Goal: Find specific page/section: Find specific page/section

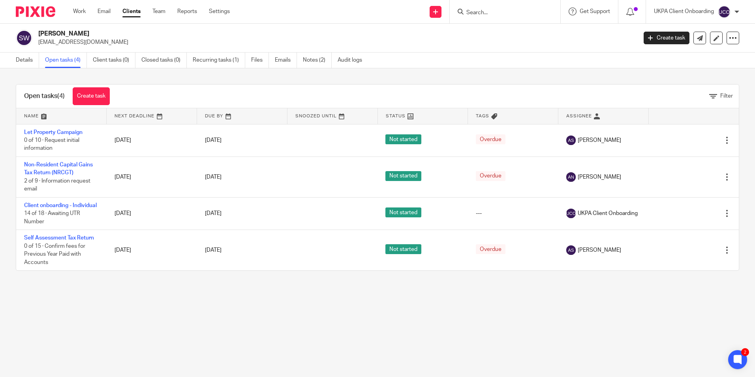
click at [489, 15] on input "Search" at bounding box center [501, 12] width 71 height 7
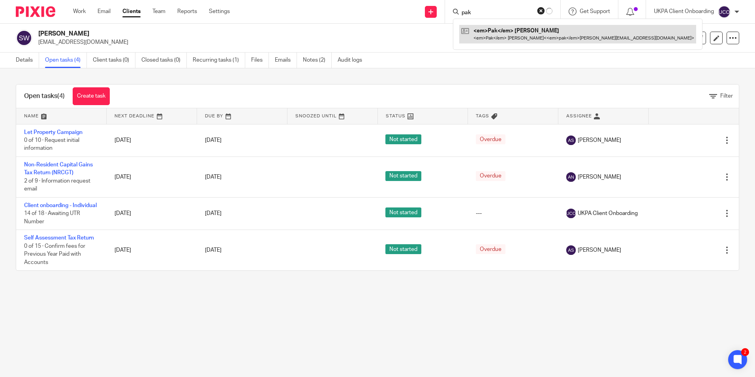
type input "pak"
click at [493, 30] on link at bounding box center [577, 34] width 237 height 18
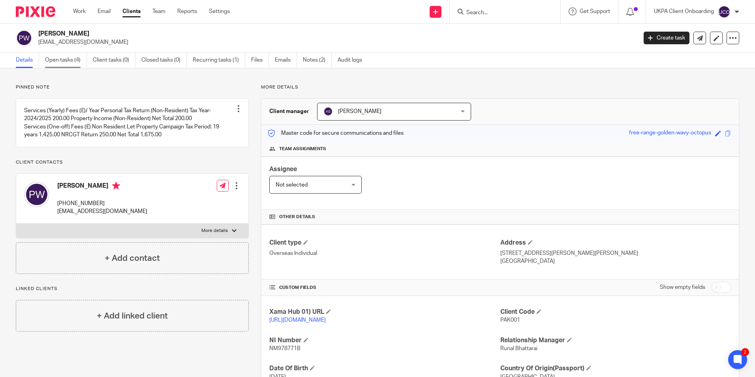
click at [67, 60] on link "Open tasks (4)" at bounding box center [66, 60] width 42 height 15
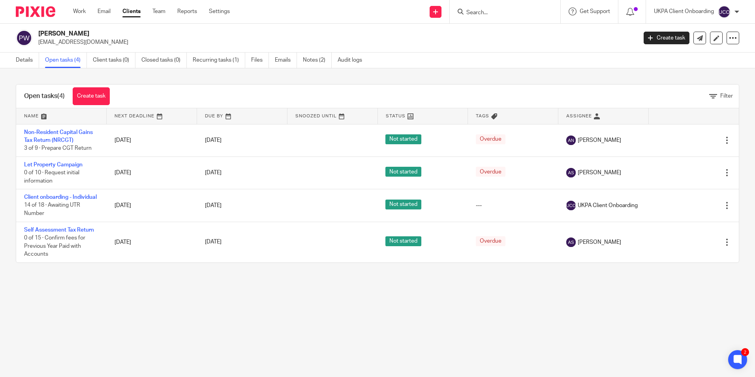
click at [480, 9] on form at bounding box center [508, 12] width 84 height 10
click at [483, 9] on form at bounding box center [508, 12] width 84 height 10
click at [484, 11] on input "Search" at bounding box center [501, 12] width 71 height 7
type input "dvj"
click at [488, 35] on link at bounding box center [534, 34] width 140 height 18
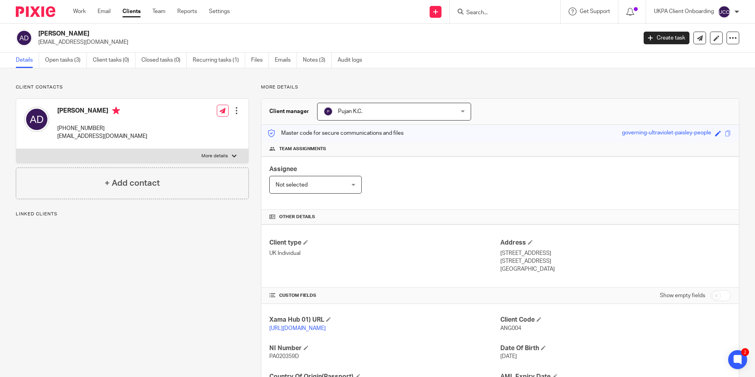
click at [234, 111] on div at bounding box center [237, 111] width 8 height 8
drag, startPoint x: 114, startPoint y: 125, endPoint x: 57, endPoint y: 128, distance: 56.6
click at [57, 128] on p "+44 7877772456" at bounding box center [102, 128] width 90 height 8
copy p "+44 7877772456"
click at [487, 11] on input "Search" at bounding box center [501, 12] width 71 height 7
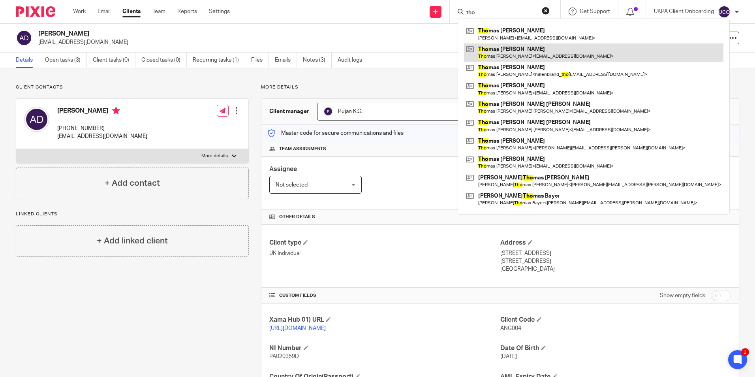
type input "tho"
click at [502, 47] on link at bounding box center [594, 52] width 260 height 18
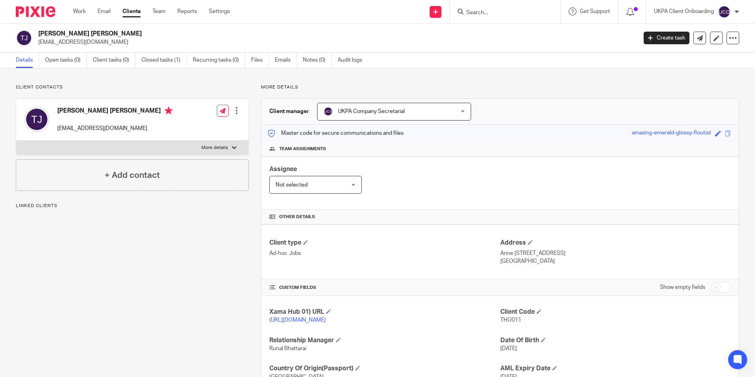
click at [489, 15] on input "Search" at bounding box center [501, 12] width 71 height 7
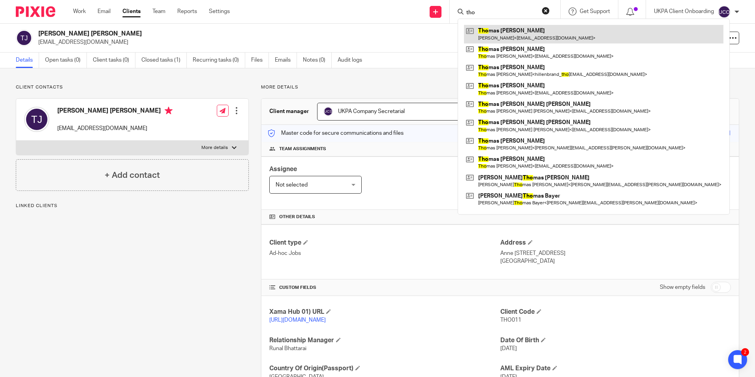
type input "tho"
click at [502, 37] on link at bounding box center [594, 34] width 260 height 18
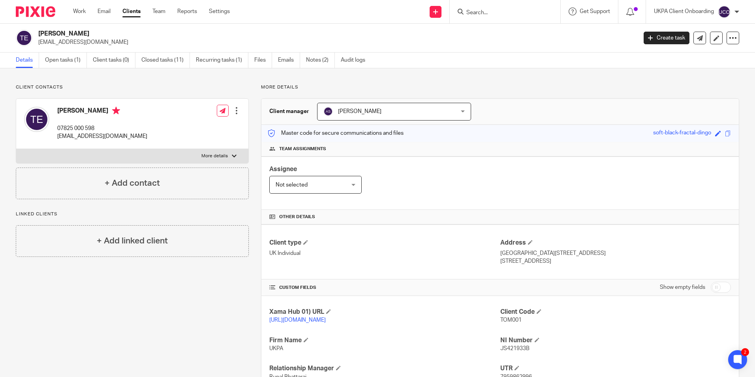
click at [485, 13] on input "Search" at bounding box center [501, 12] width 71 height 7
click at [488, 17] on div at bounding box center [505, 11] width 111 height 23
click at [491, 13] on input "Search" at bounding box center [501, 12] width 71 height 7
paste input "Thomas Augustus Orme"
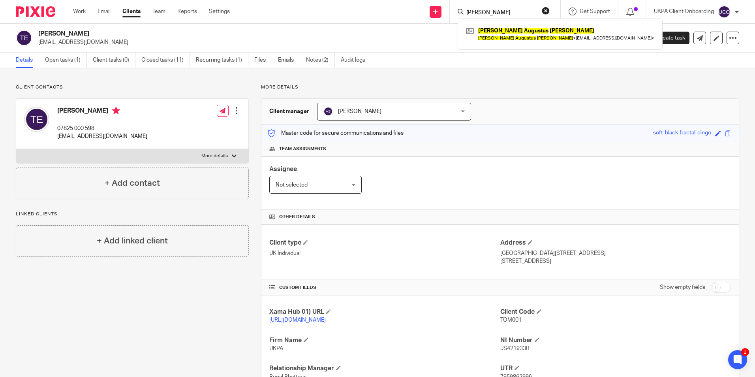
type input "Thomas Augustus Orme"
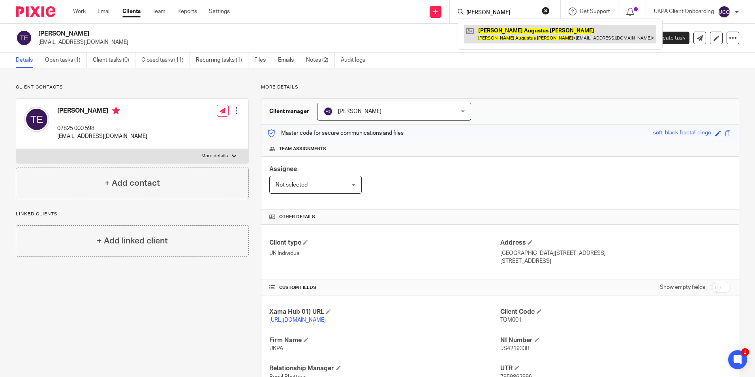
click at [499, 34] on link at bounding box center [560, 34] width 192 height 18
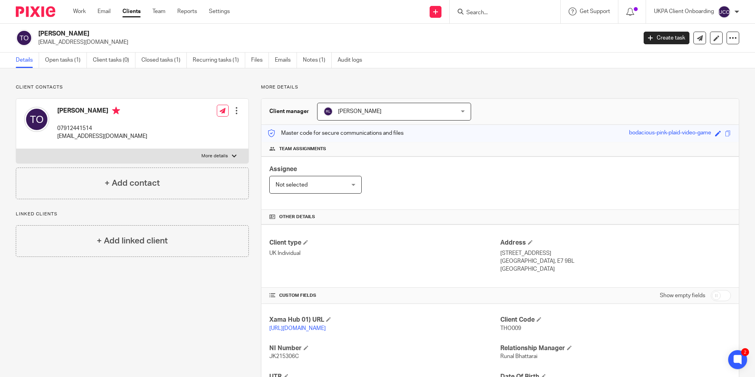
click at [536, 10] on input "Search" at bounding box center [501, 12] width 71 height 7
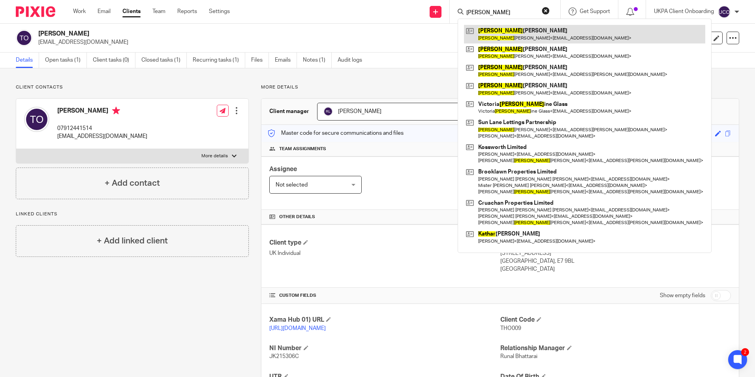
type input "kather"
click at [533, 32] on link at bounding box center [584, 34] width 241 height 18
